Goal: Task Accomplishment & Management: Use online tool/utility

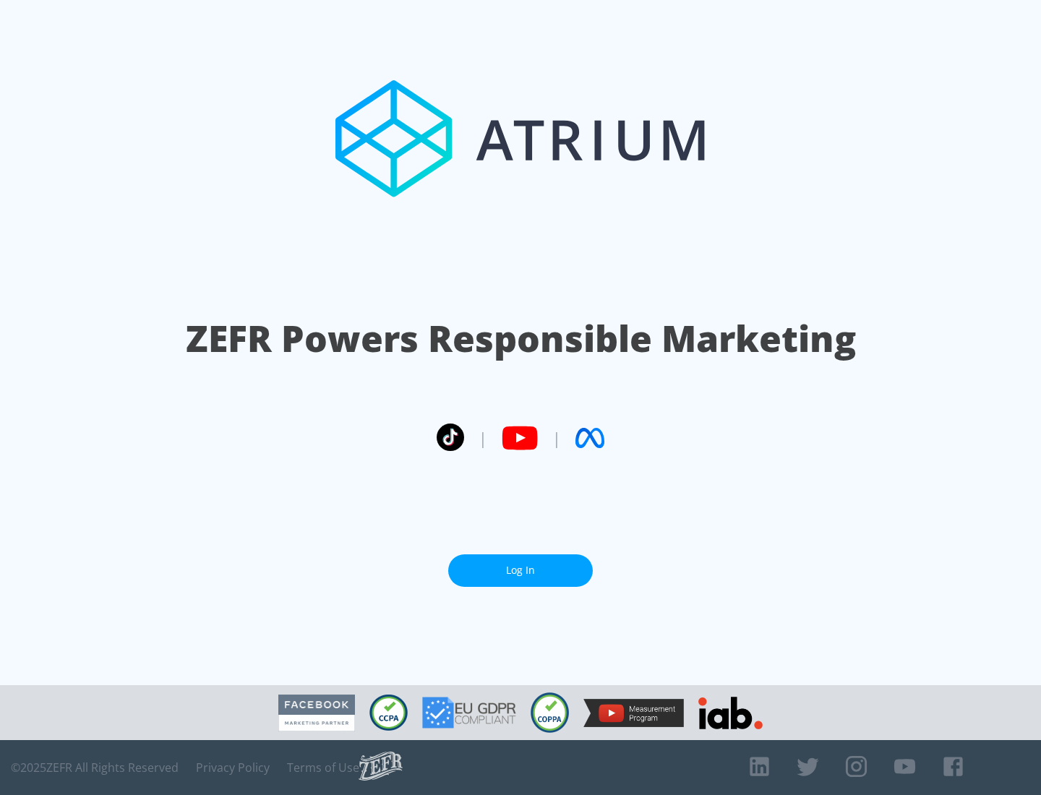
click at [521, 570] on link "Log In" at bounding box center [520, 571] width 145 height 33
